Goal: Information Seeking & Learning: Learn about a topic

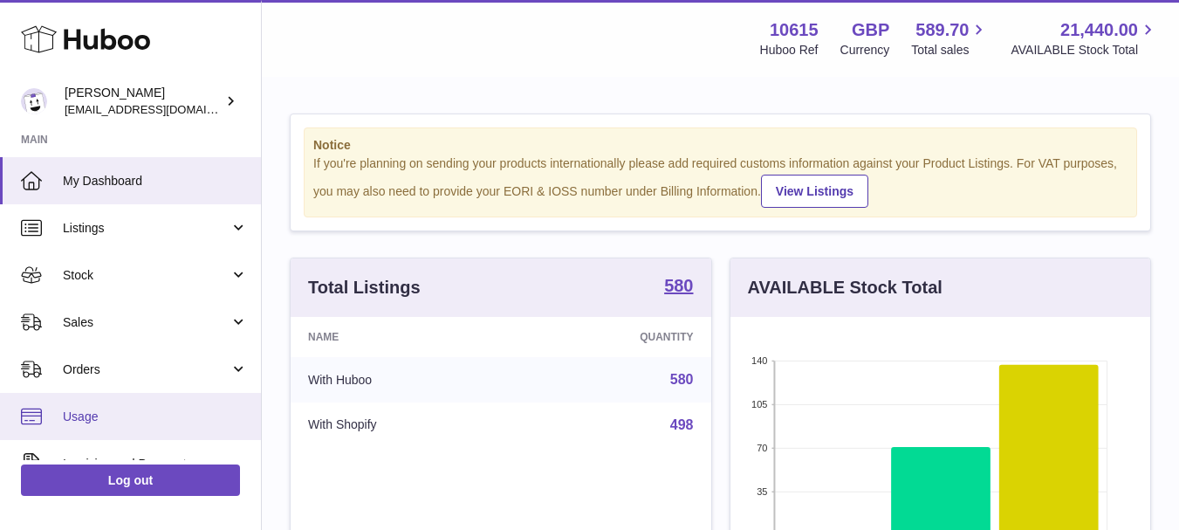
scroll to position [175, 0]
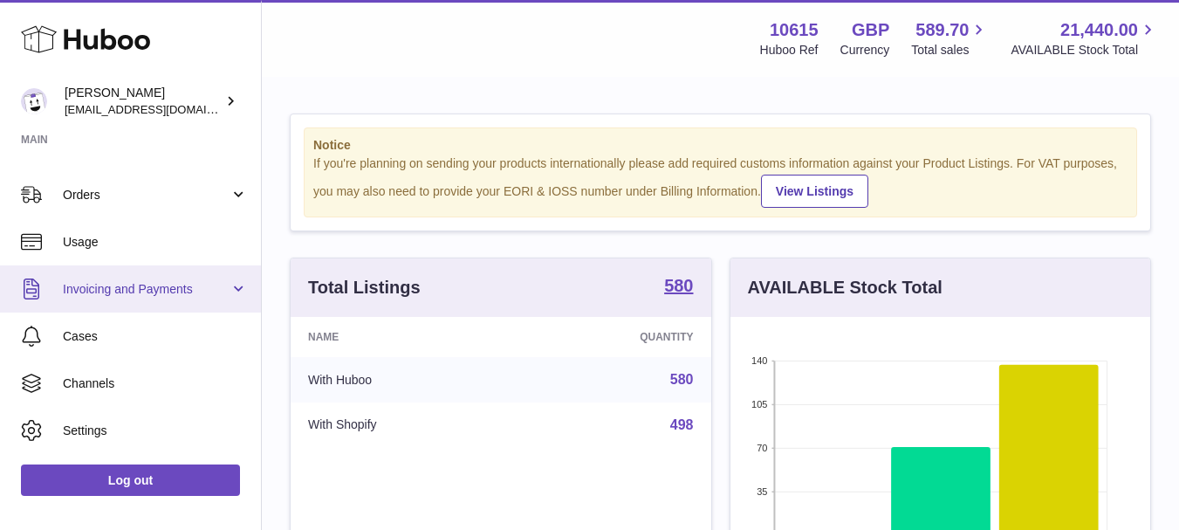
click at [195, 293] on span "Invoicing and Payments" at bounding box center [146, 289] width 167 height 17
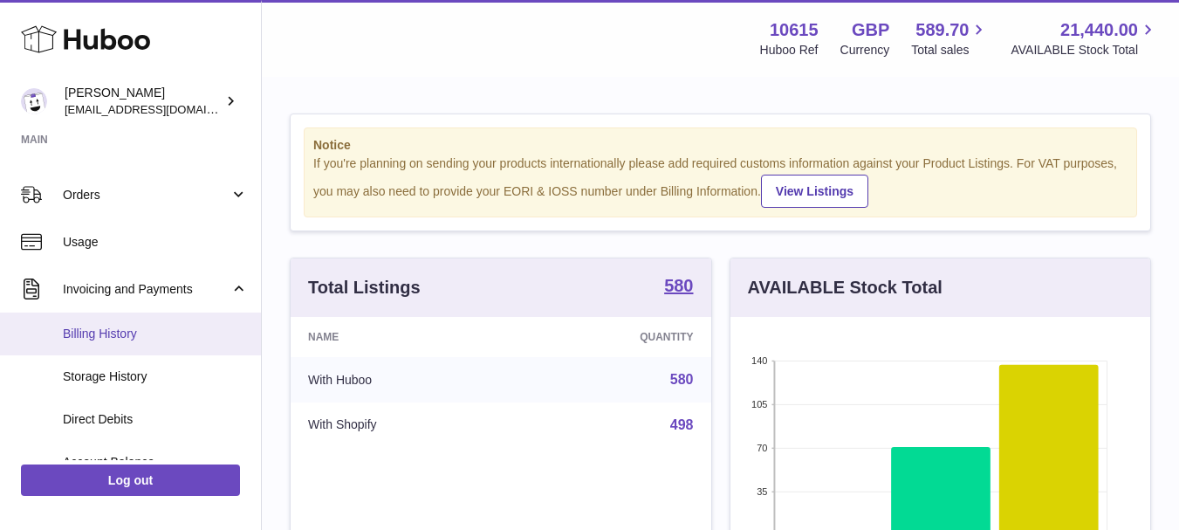
click at [97, 330] on span "Billing History" at bounding box center [155, 333] width 185 height 17
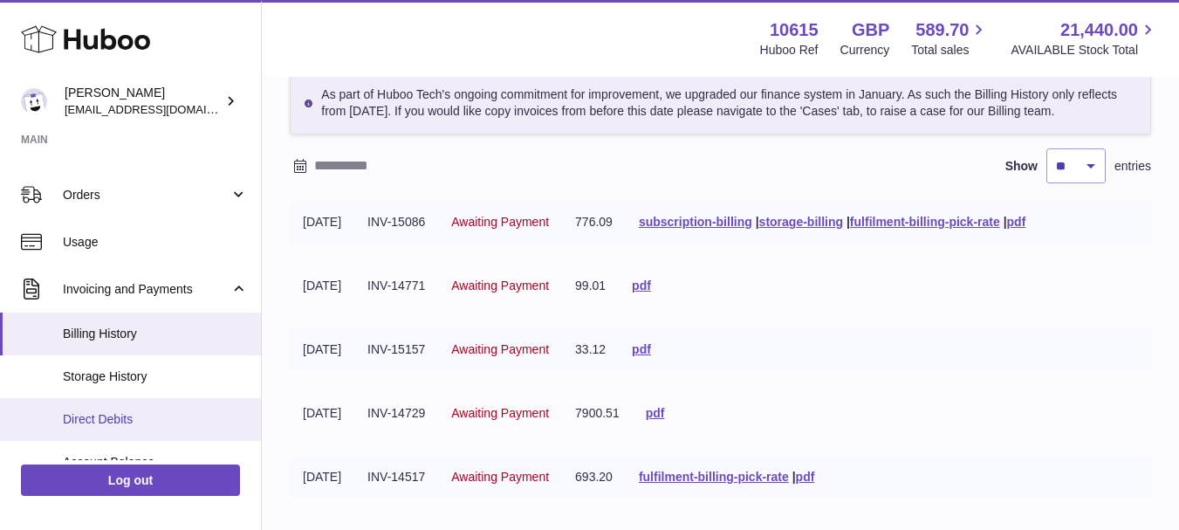
scroll to position [262, 0]
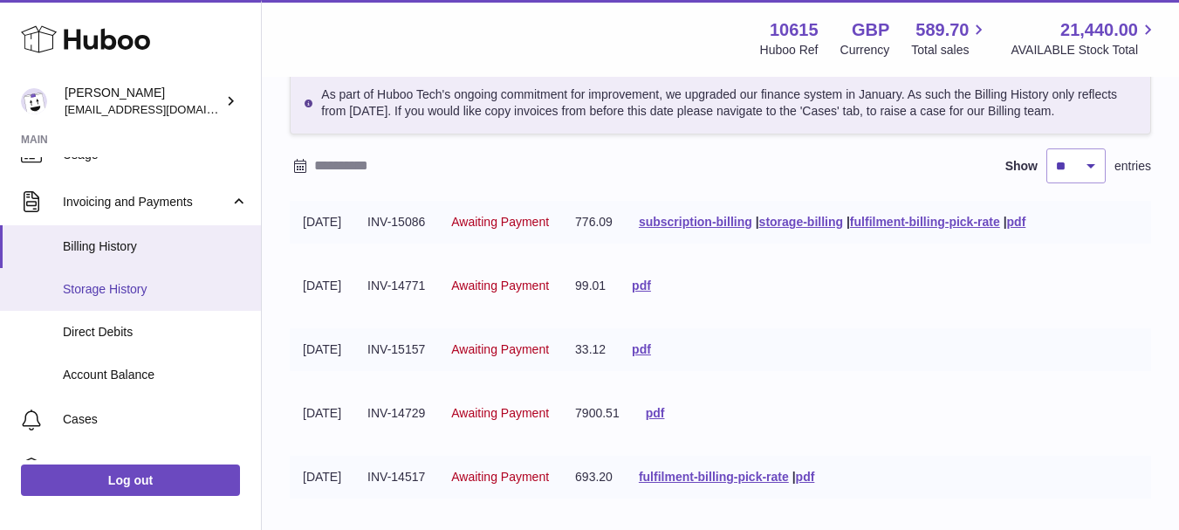
click at [140, 293] on span "Storage History" at bounding box center [155, 289] width 185 height 17
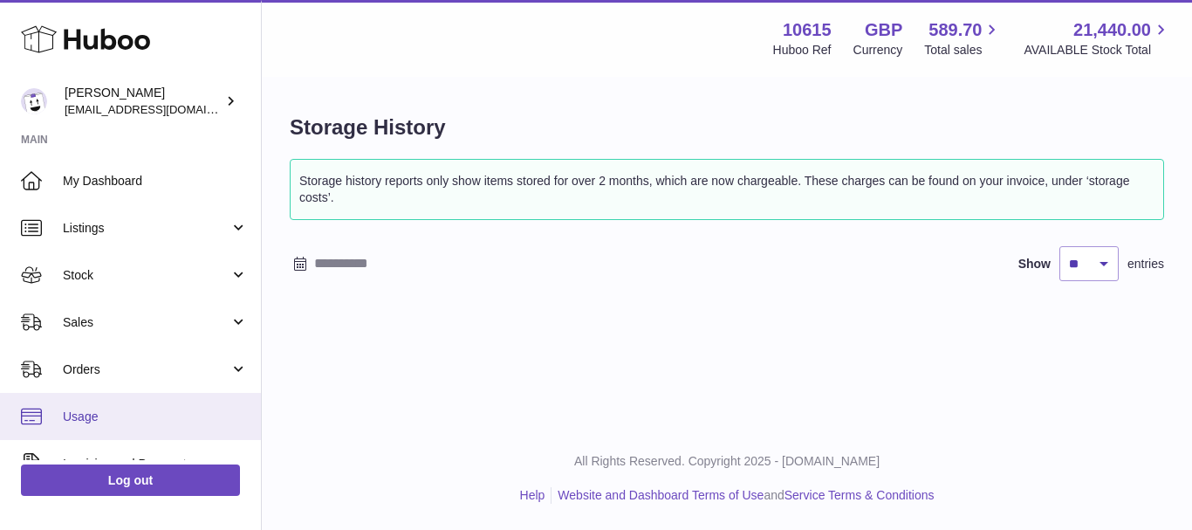
scroll to position [262, 0]
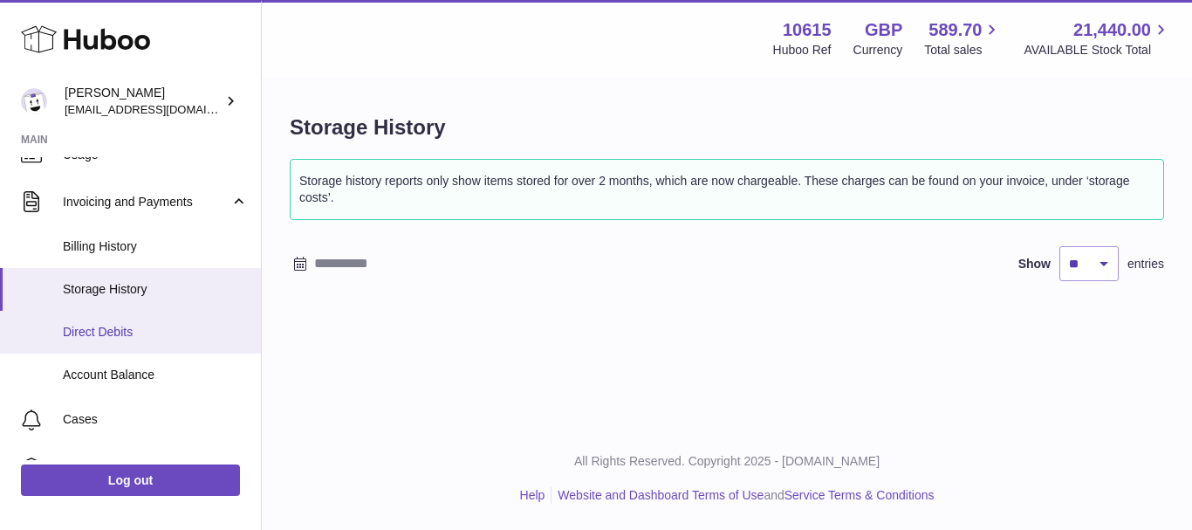
click at [110, 339] on span "Direct Debits" at bounding box center [155, 332] width 185 height 17
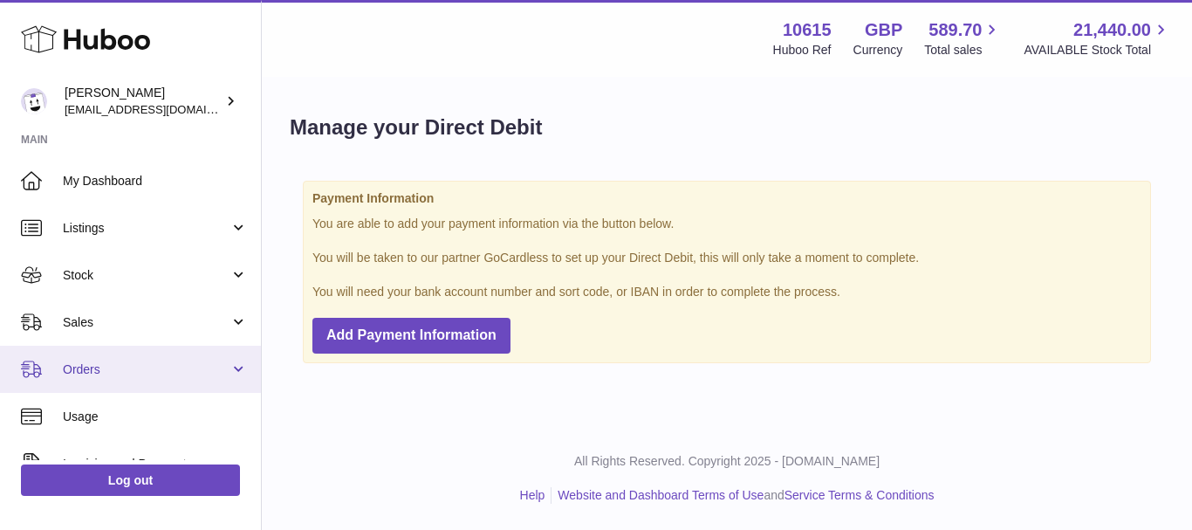
scroll to position [175, 0]
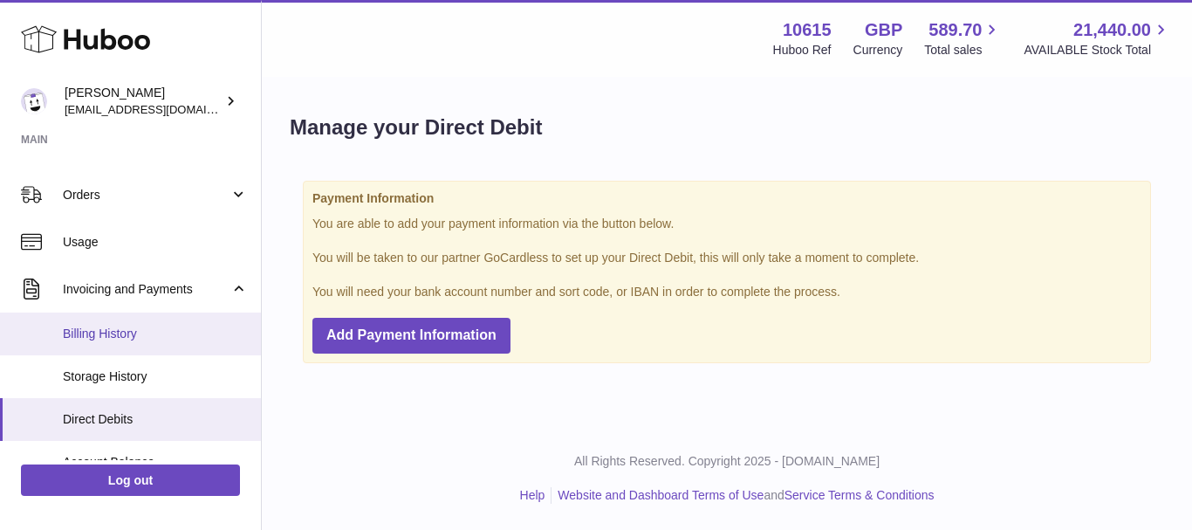
click at [111, 329] on span "Billing History" at bounding box center [155, 333] width 185 height 17
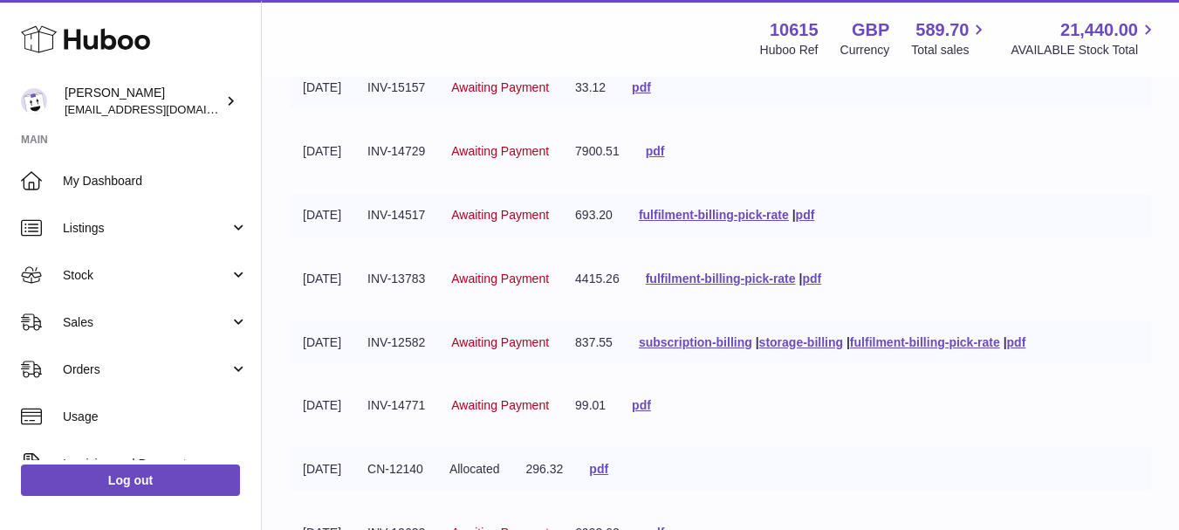
scroll to position [436, 0]
